Goal: Browse casually

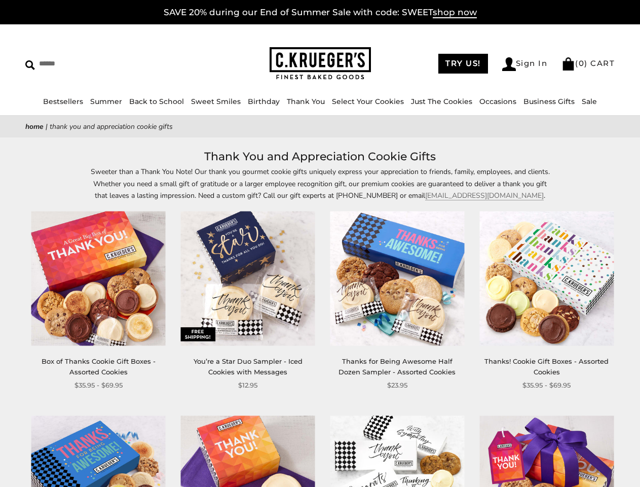
click at [320, 243] on div "**********" at bounding box center [390, 300] width 150 height 179
click at [93, 63] on input "Search" at bounding box center [92, 64] width 135 height 16
click at [494, 101] on link "Occasions" at bounding box center [498, 101] width 37 height 9
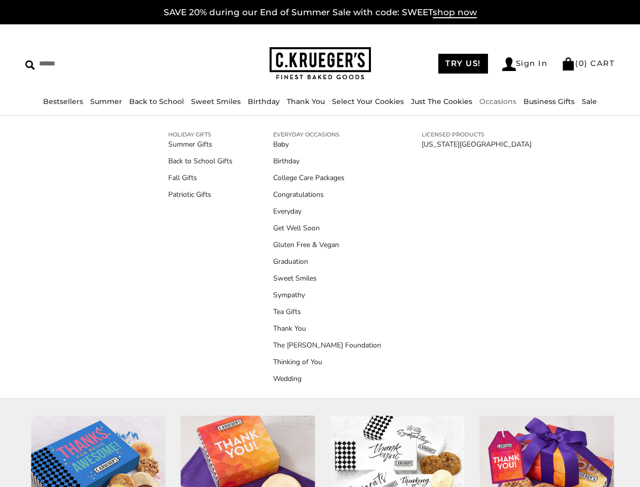
click at [320, 317] on div "**********" at bounding box center [390, 300] width 150 height 179
